Goal: Task Accomplishment & Management: Use online tool/utility

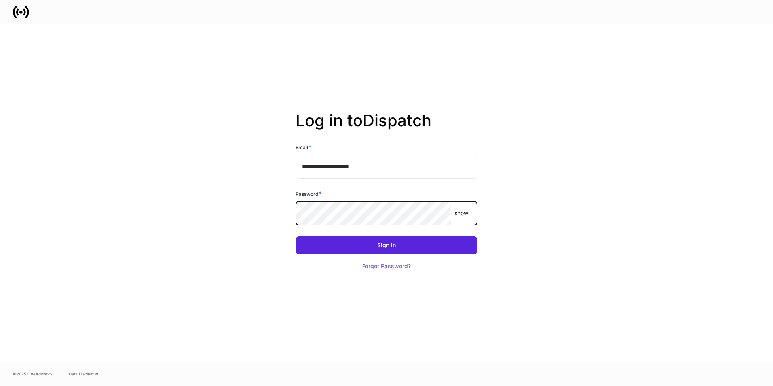
click at [296, 236] on button "Sign In" at bounding box center [387, 245] width 182 height 18
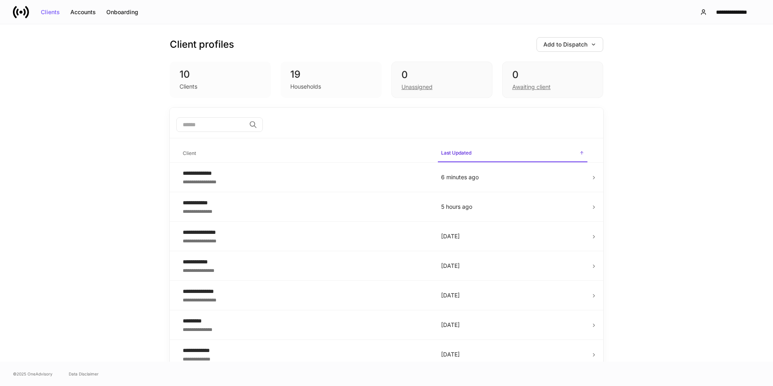
click at [739, 125] on div "**********" at bounding box center [386, 192] width 773 height 337
click at [207, 12] on div "**********" at bounding box center [386, 12] width 773 height 24
